Goal: Task Accomplishment & Management: Complete application form

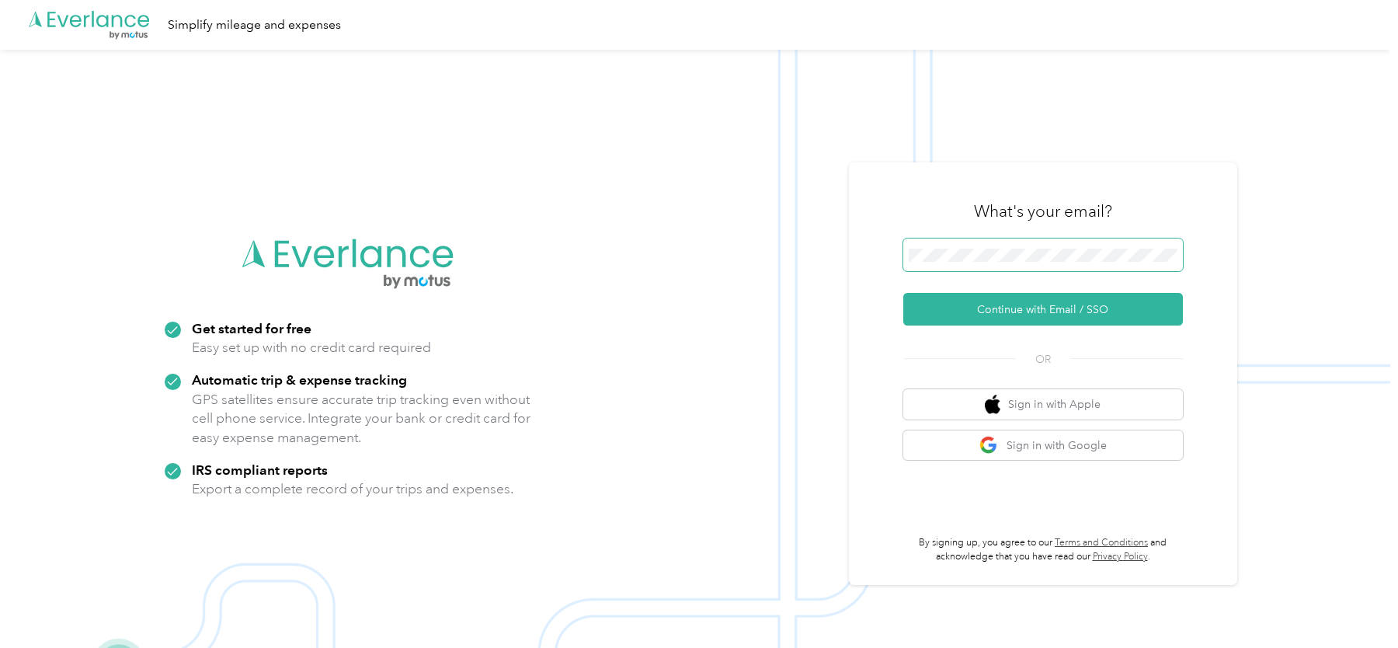
click at [903, 293] on button "Continue with Email / SSO" at bounding box center [1043, 309] width 280 height 33
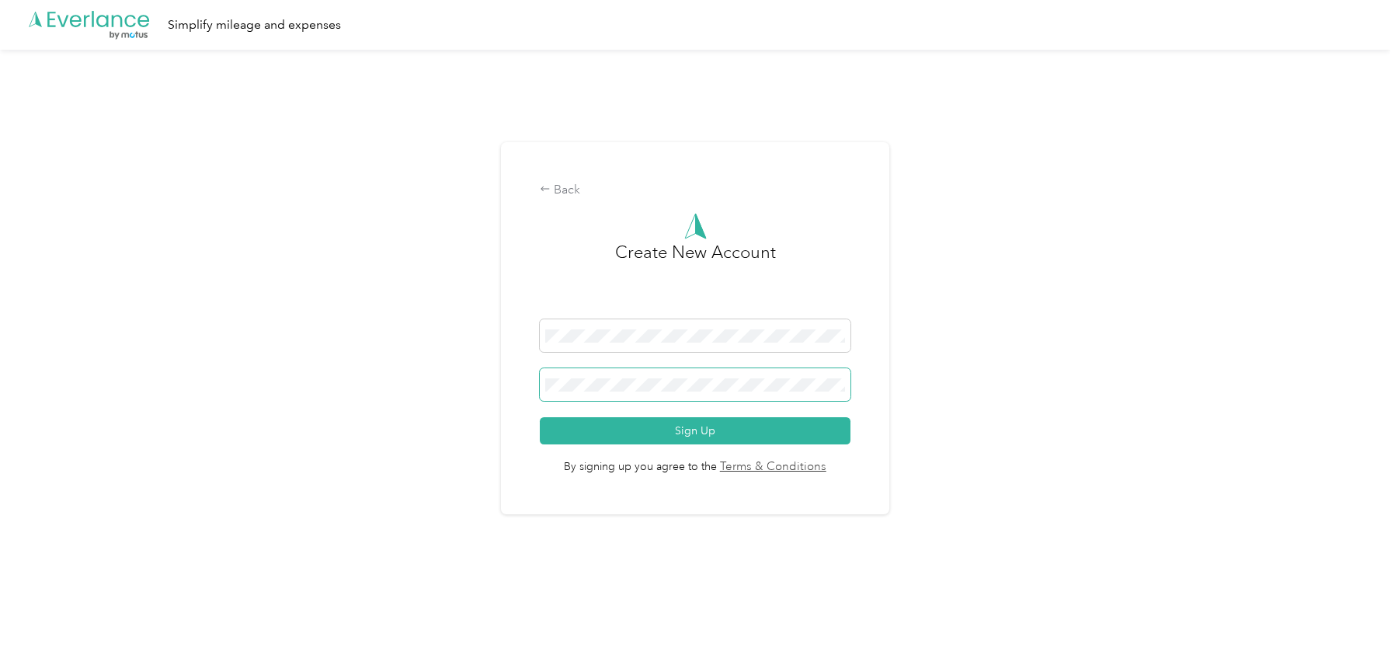
click at [540, 417] on button "Sign Up" at bounding box center [695, 430] width 311 height 27
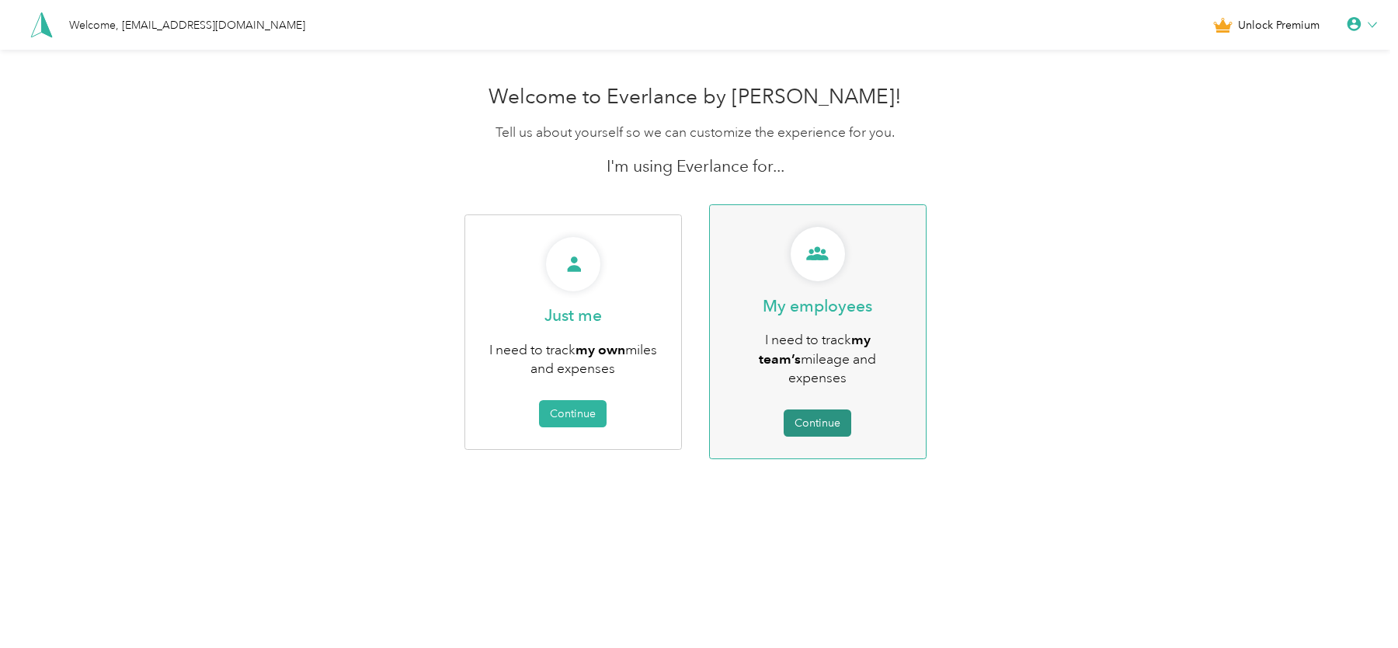
click at [827, 409] on button "Continue" at bounding box center [818, 422] width 68 height 27
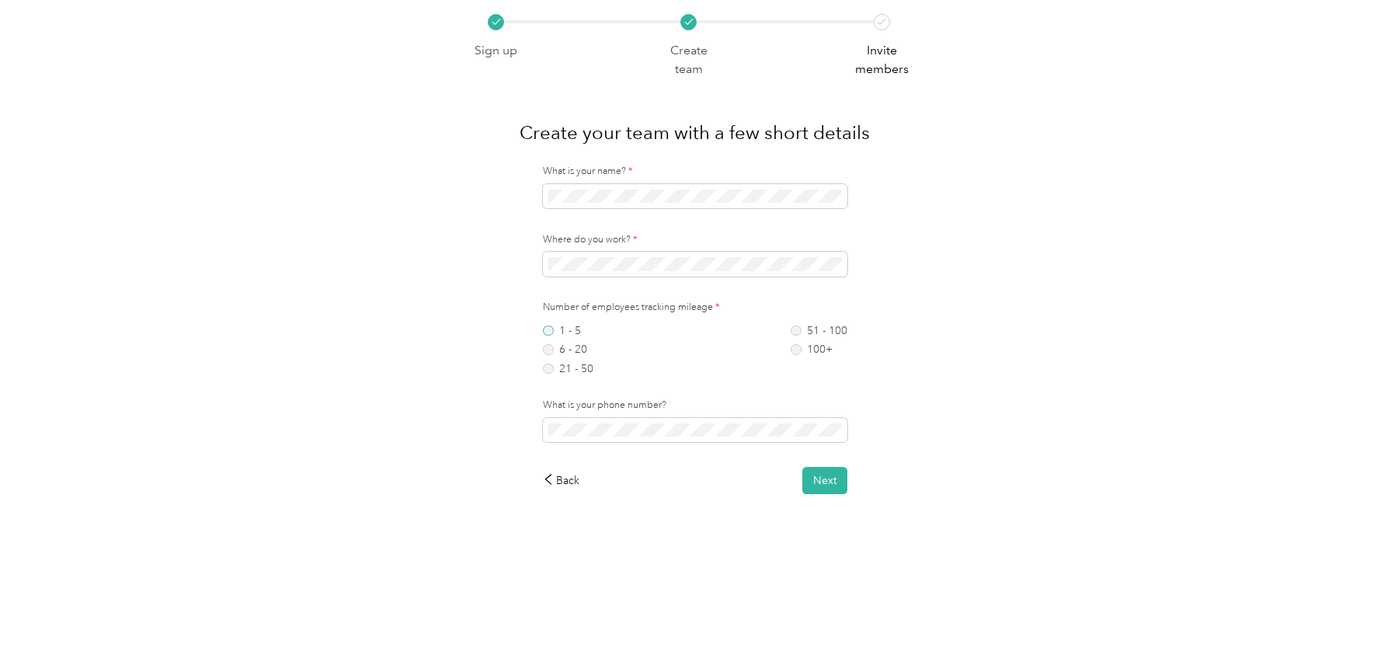
click at [569, 325] on label "1 - 5" at bounding box center [568, 330] width 50 height 11
click at [834, 485] on button "Next" at bounding box center [824, 480] width 45 height 27
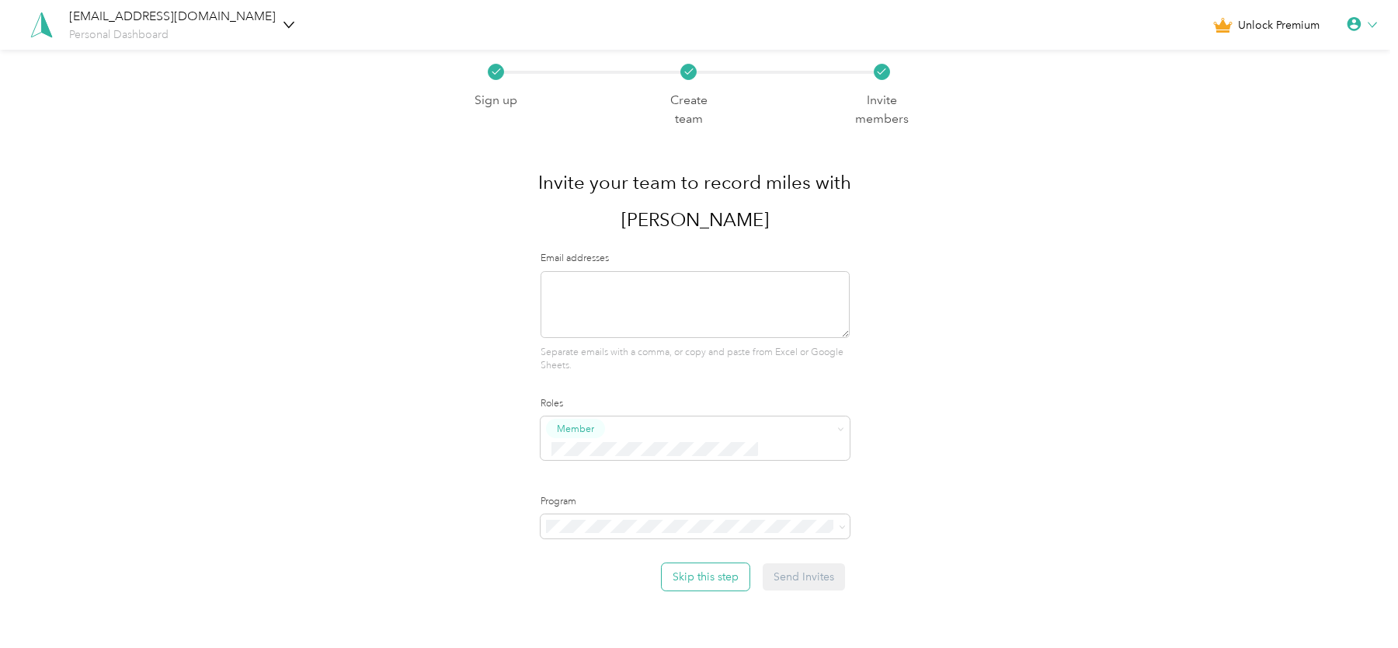
click at [734, 563] on button "Skip this step" at bounding box center [706, 576] width 88 height 27
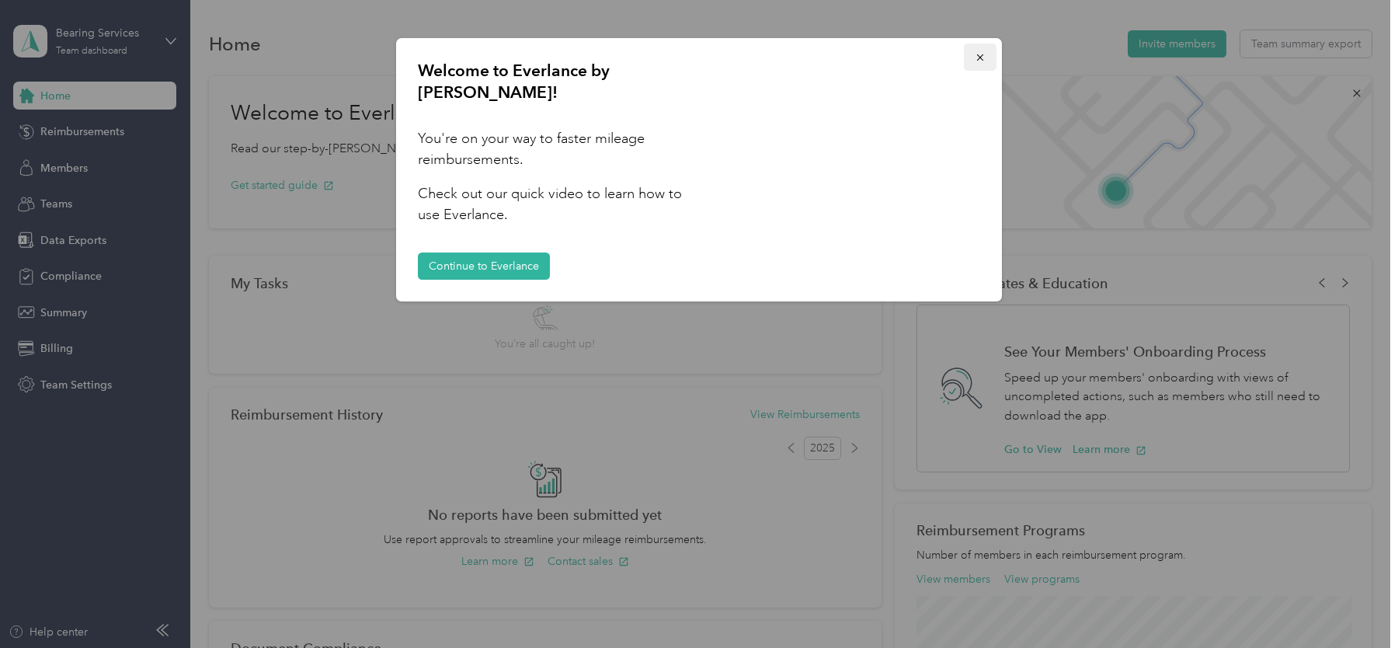
click at [986, 55] on button "button" at bounding box center [980, 56] width 33 height 27
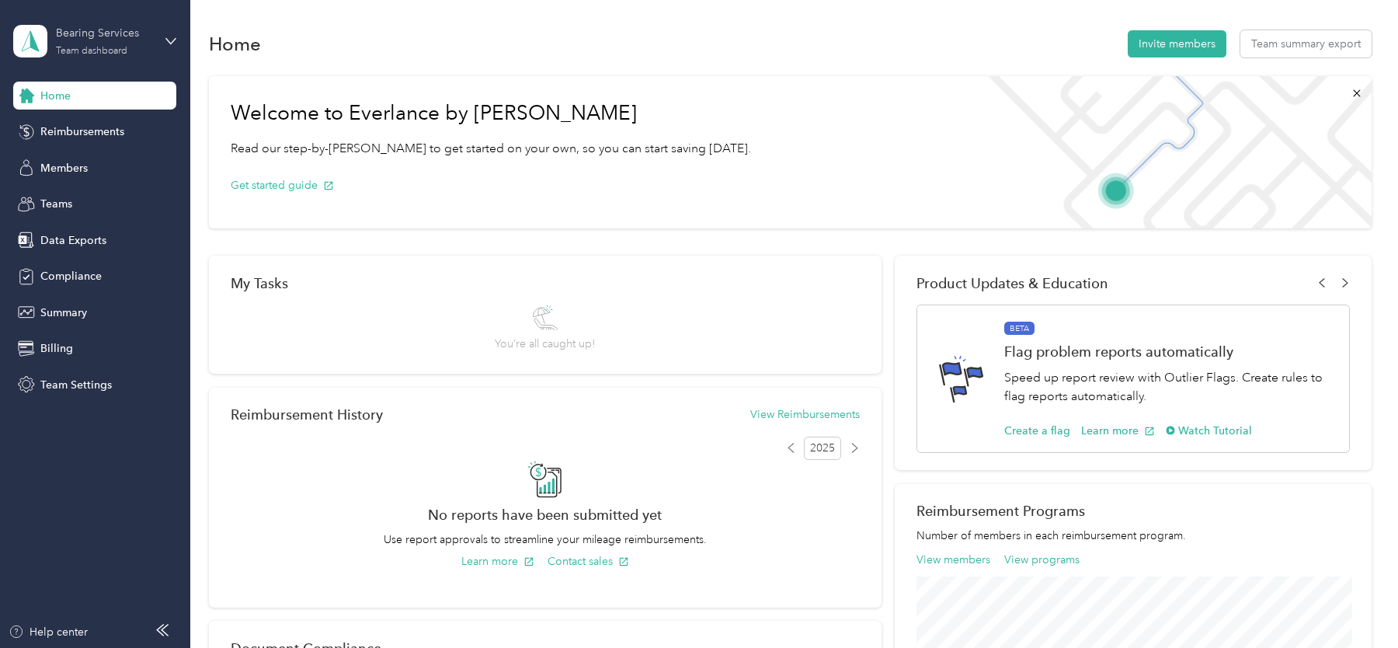
click at [127, 51] on div "Team dashboard" at bounding box center [91, 51] width 71 height 9
click at [113, 188] on div "Log out" at bounding box center [176, 195] width 305 height 27
